Goal: Obtain resource: Download file/media

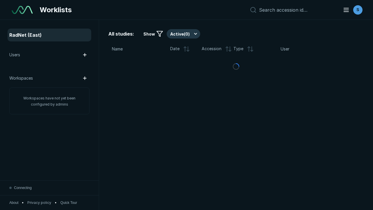
scroll to position [1500, 1891]
